Goal: Use online tool/utility

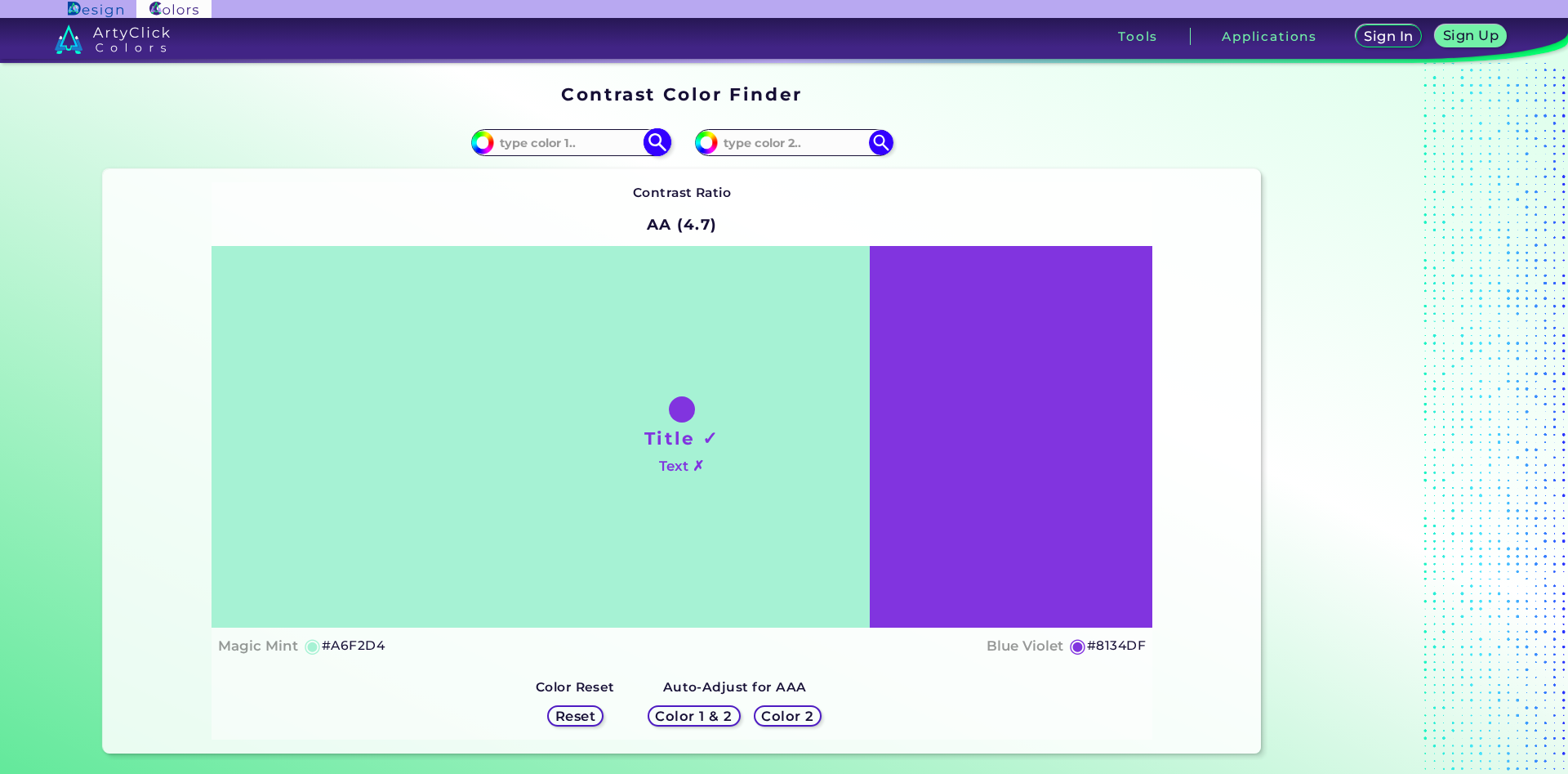
click at [559, 150] on input at bounding box center [570, 142] width 152 height 22
type input "cd772b"
click at [657, 140] on img at bounding box center [657, 143] width 29 height 29
type input "#cd772b"
type input "#CD772B"
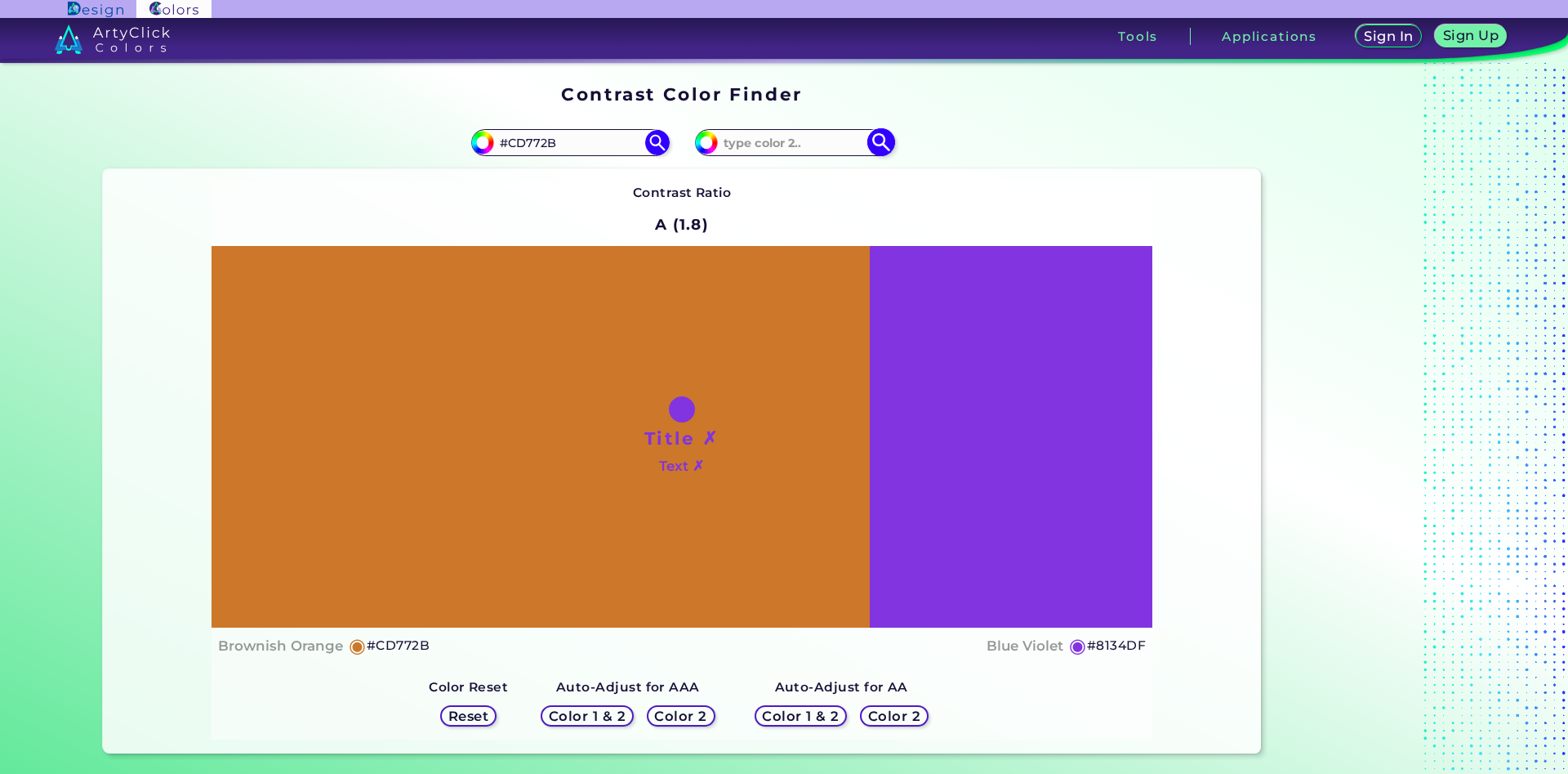
click at [773, 144] on input at bounding box center [794, 142] width 152 height 22
type input "c6742b"
click at [883, 145] on img at bounding box center [881, 143] width 29 height 29
type input "#c6742b"
type input "#C6742B"
